Goal: Communication & Community: Share content

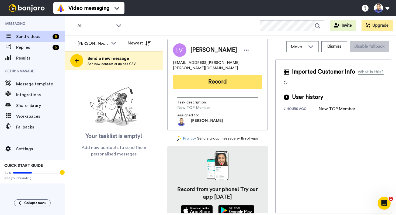
click at [204, 75] on button "Record" at bounding box center [217, 82] width 89 height 14
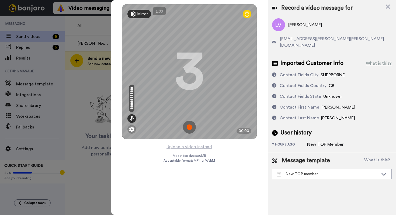
click at [189, 129] on img at bounding box center [189, 127] width 13 height 13
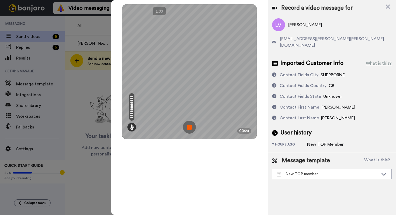
click at [189, 128] on img at bounding box center [189, 127] width 13 height 13
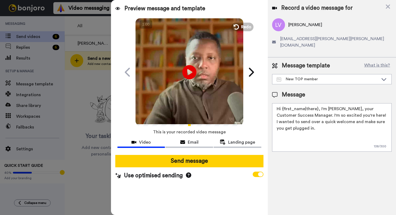
click at [191, 71] on icon "Play/Pause" at bounding box center [189, 72] width 14 height 26
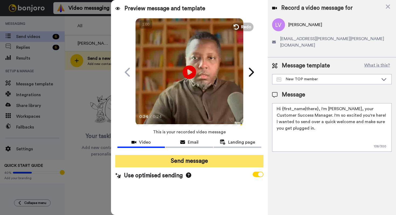
click at [185, 161] on button "Send message" at bounding box center [189, 161] width 148 height 12
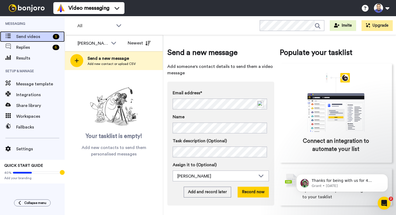
click at [39, 38] on span "Send videos" at bounding box center [33, 36] width 35 height 6
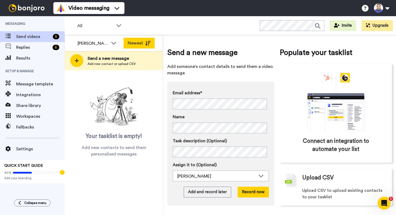
click at [140, 43] on button "Newest" at bounding box center [139, 43] width 31 height 11
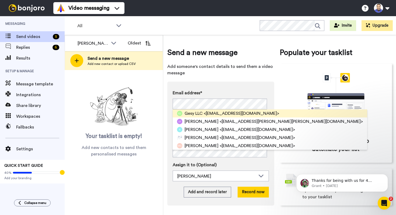
click at [190, 113] on span "Gesy LLC" at bounding box center [194, 113] width 18 height 6
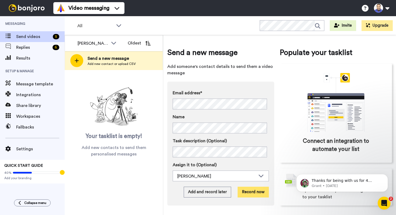
click at [260, 194] on button "Record now" at bounding box center [253, 192] width 31 height 11
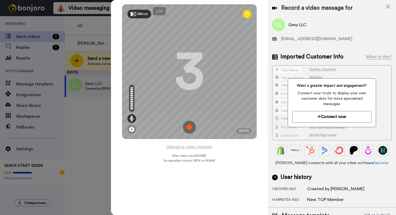
click at [189, 128] on img at bounding box center [189, 127] width 13 height 13
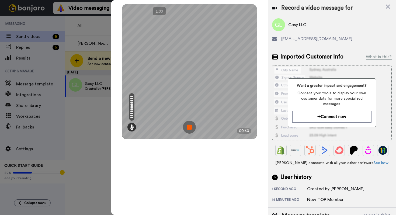
click at [189, 125] on img at bounding box center [189, 127] width 13 height 13
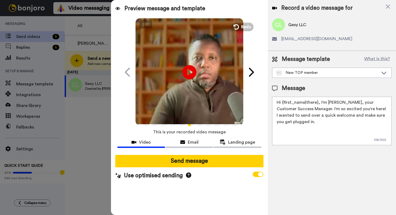
click at [188, 73] on icon "Play/Pause" at bounding box center [189, 72] width 14 height 26
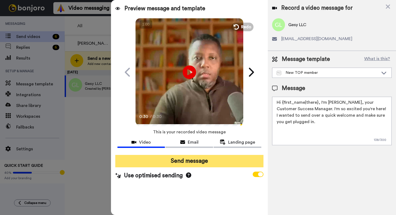
click at [190, 161] on button "Send message" at bounding box center [189, 161] width 148 height 12
